Goal: Task Accomplishment & Management: Use online tool/utility

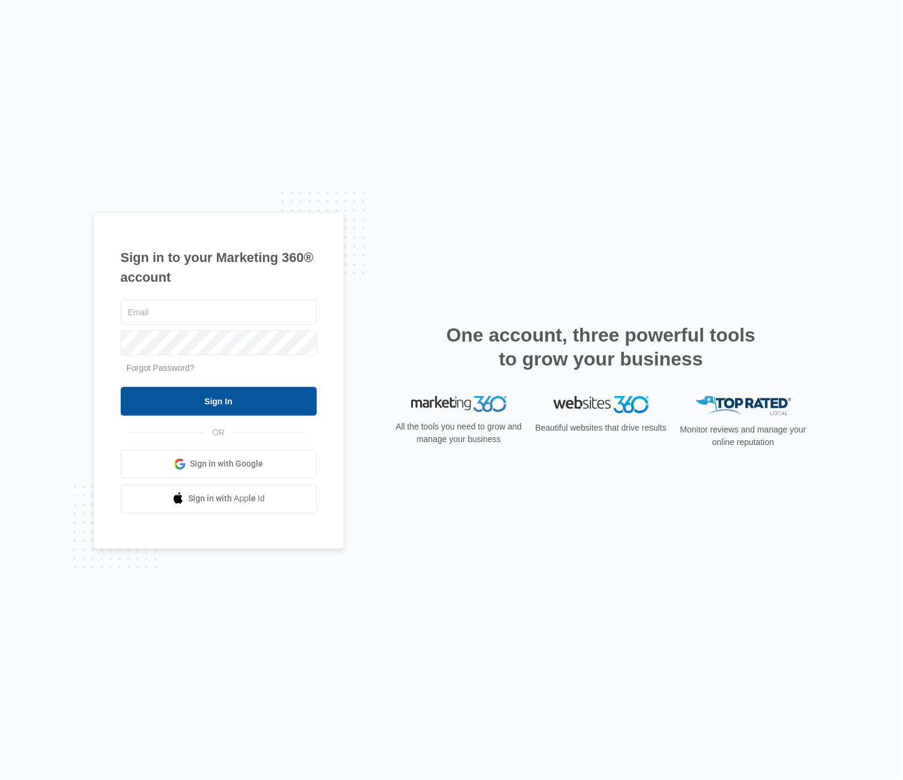
type input "[PERSON_NAME][EMAIL_ADDRESS][PERSON_NAME][DOMAIN_NAME]"
click at [234, 405] on input "Sign In" at bounding box center [219, 401] width 196 height 29
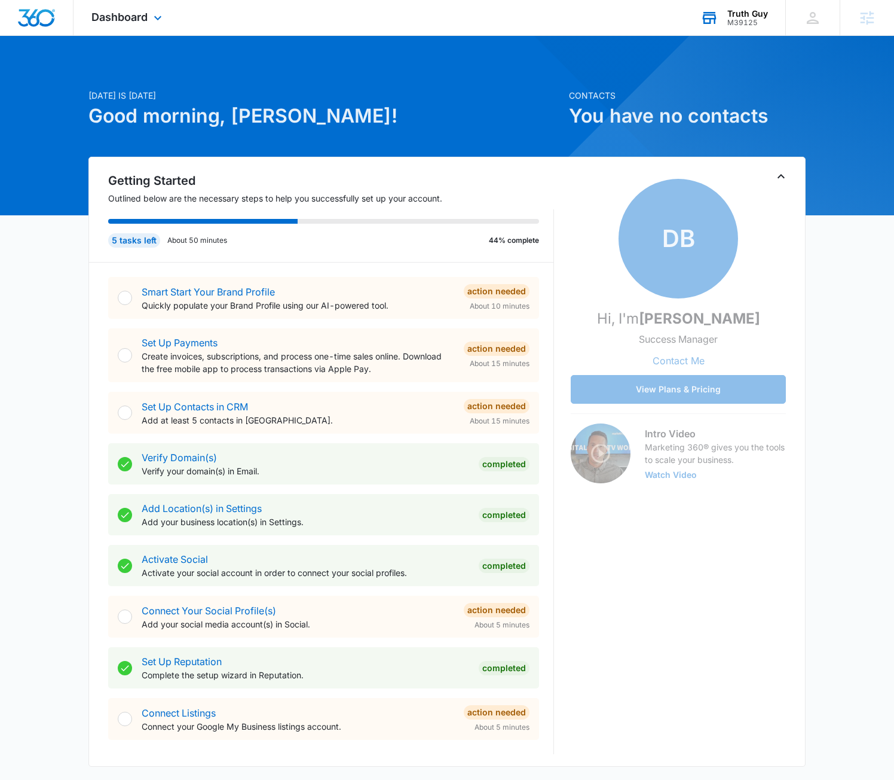
click at [731, 27] on div "Truth Guy M39125 Your Accounts View All" at bounding box center [734, 17] width 103 height 35
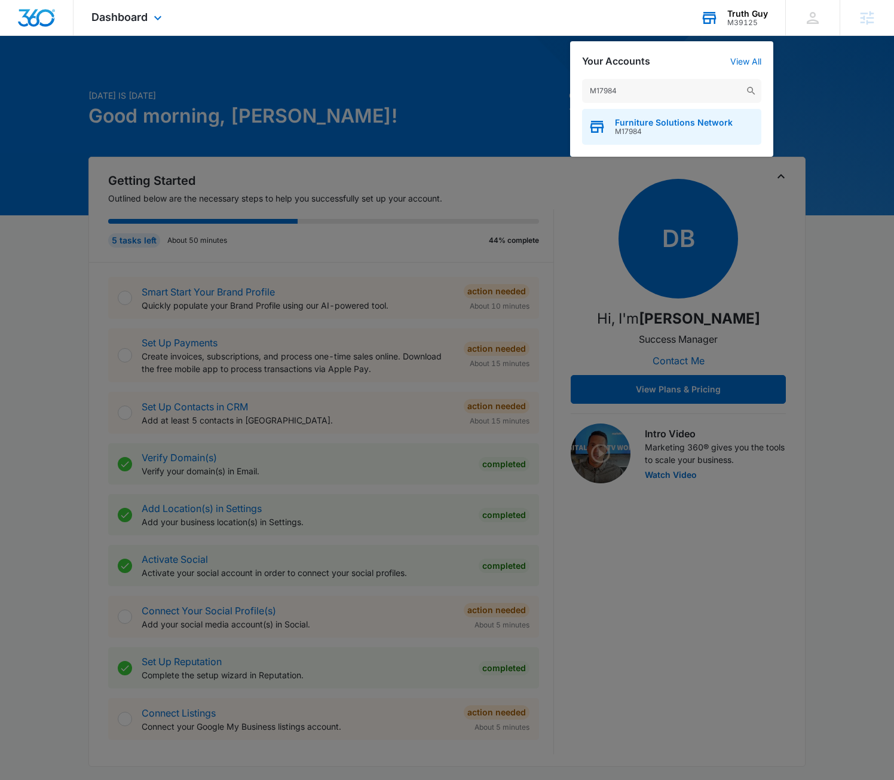
type input "M17984"
click at [652, 127] on span "M17984" at bounding box center [674, 131] width 118 height 8
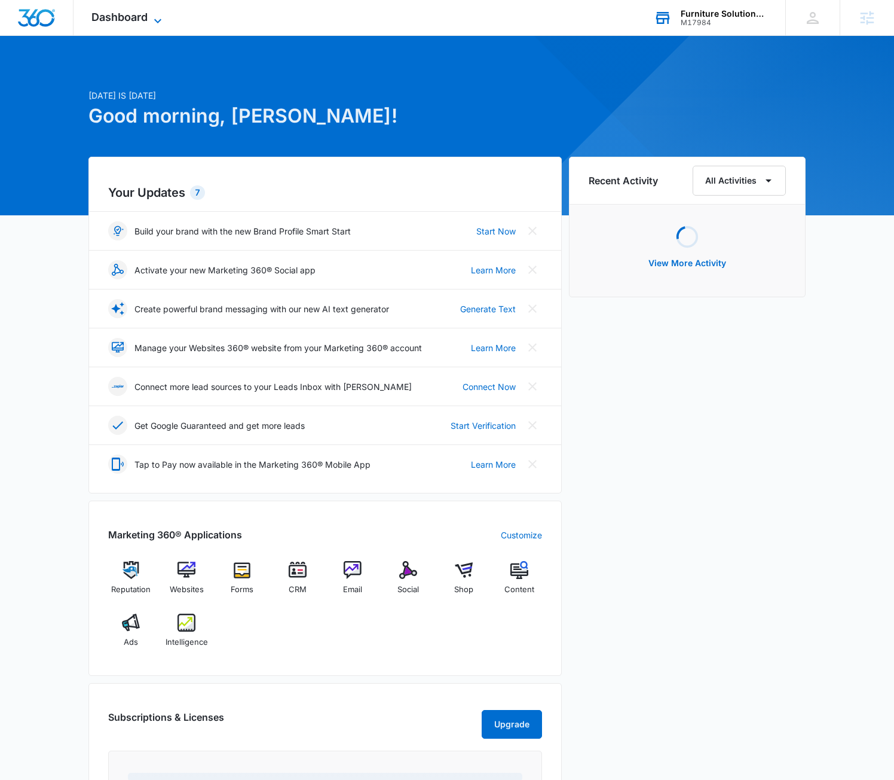
click at [157, 20] on icon at bounding box center [158, 21] width 14 height 14
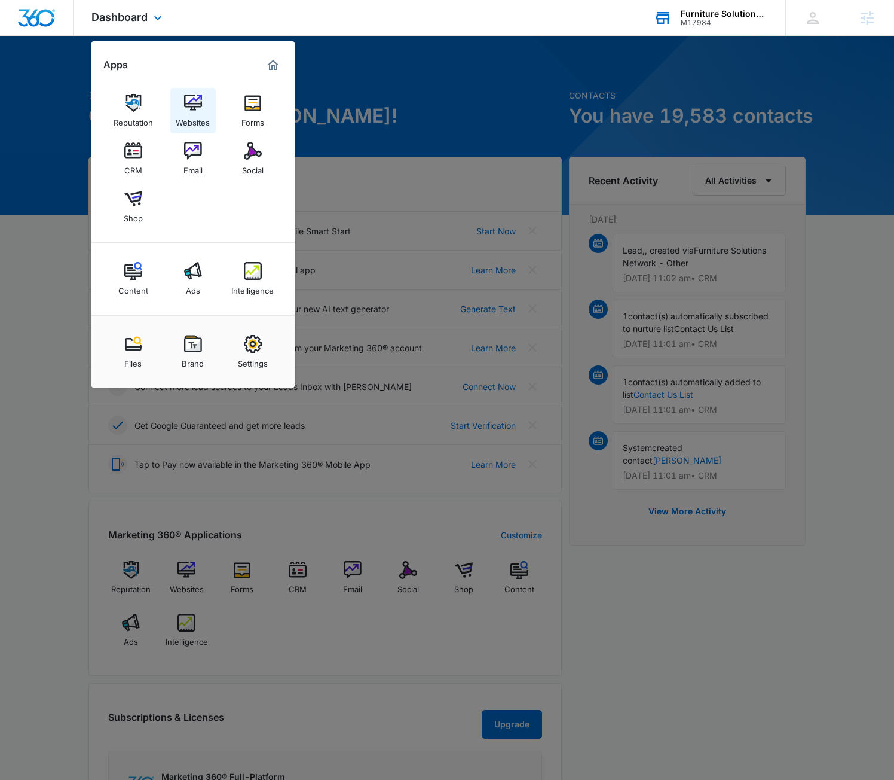
click at [195, 100] on img at bounding box center [193, 103] width 18 height 18
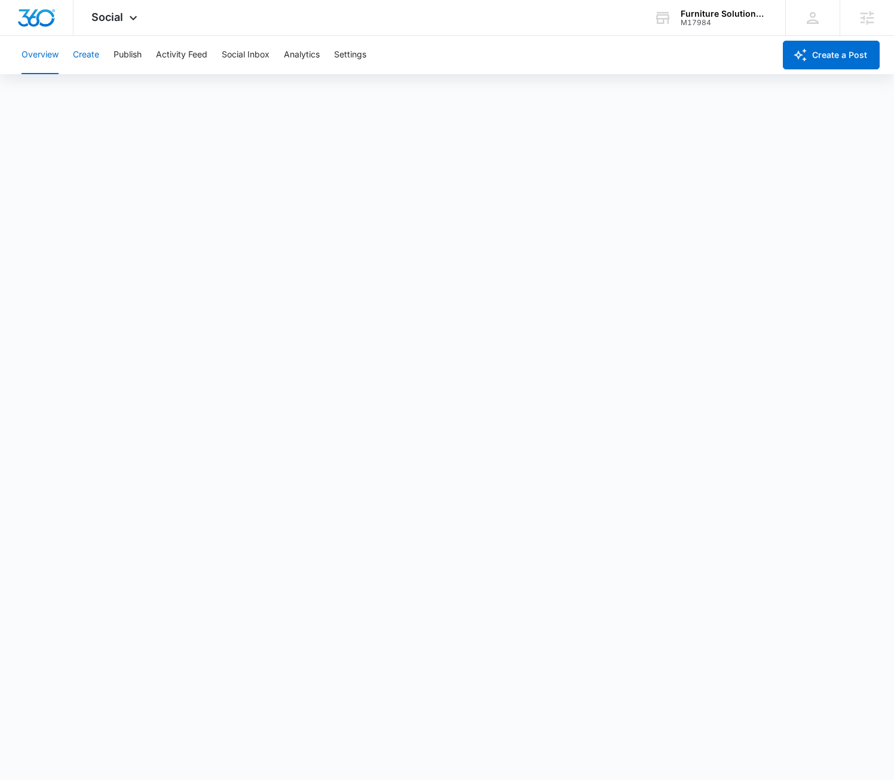
click at [75, 53] on button "Create" at bounding box center [86, 55] width 26 height 38
